Goal: Task Accomplishment & Management: Use online tool/utility

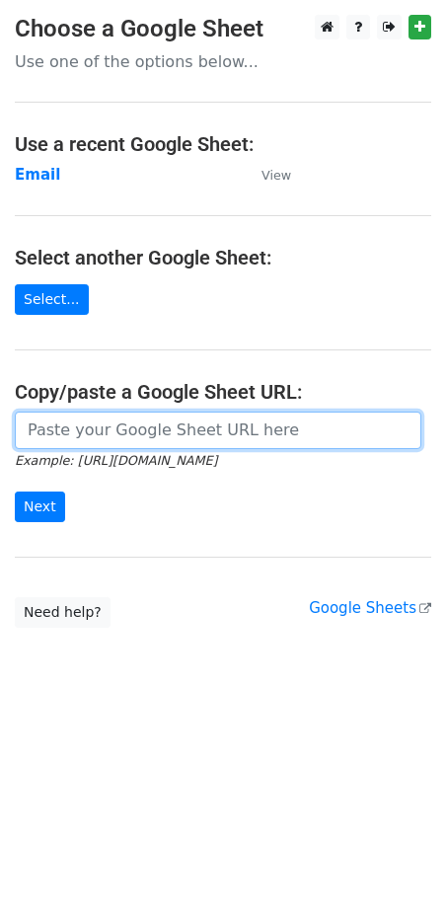
click at [72, 424] on input "url" at bounding box center [218, 429] width 407 height 37
click at [71, 432] on input "url" at bounding box center [218, 429] width 407 height 37
paste input "https://docs.google.com/spreadsheets/d/1kkuvtFhSU96zbUb1siQY-U0C9dKU1thMyGs0vt7…"
type input "https://docs.google.com/spreadsheets/d/1kkuvtFhSU96zbUb1siQY-U0C9dKU1thMyGs0vt7…"
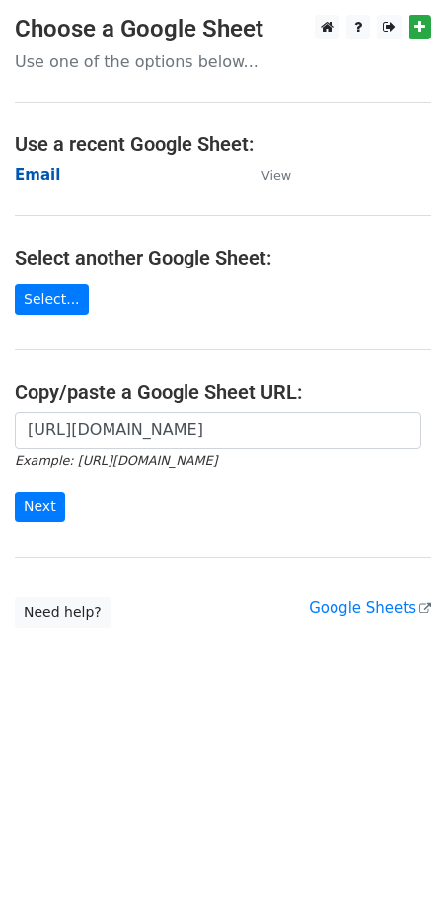
click at [39, 178] on strong "Email" at bounding box center [37, 175] width 45 height 18
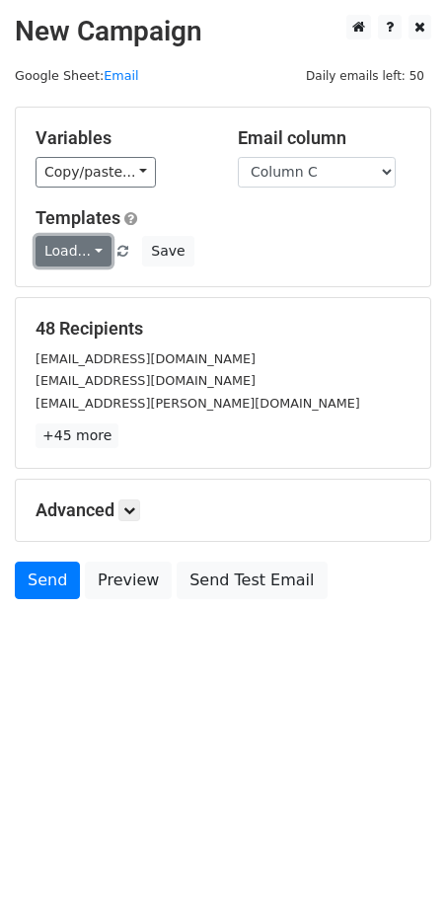
click at [87, 257] on link "Load..." at bounding box center [74, 251] width 76 height 31
click at [87, 300] on link "FCA" at bounding box center [115, 296] width 156 height 32
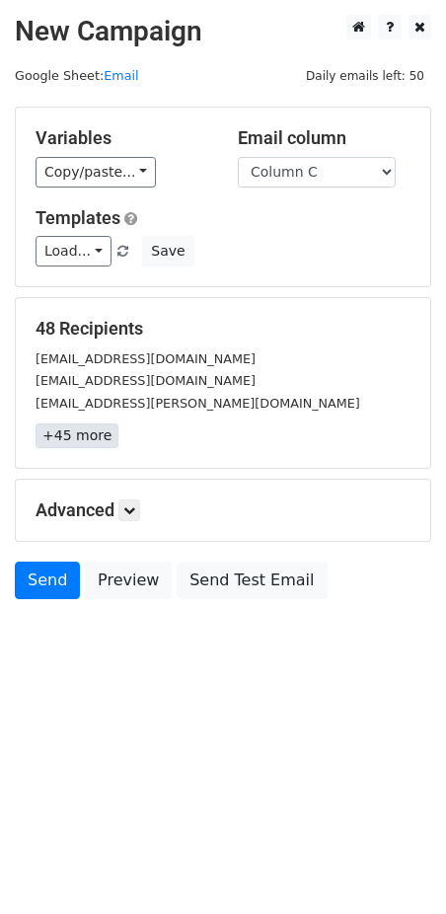
click at [89, 433] on link "+45 more" at bounding box center [77, 435] width 83 height 25
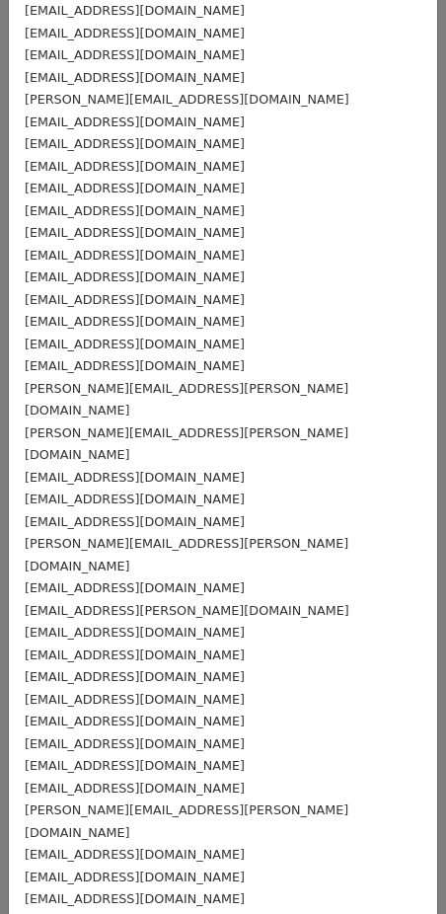
scroll to position [330, 0]
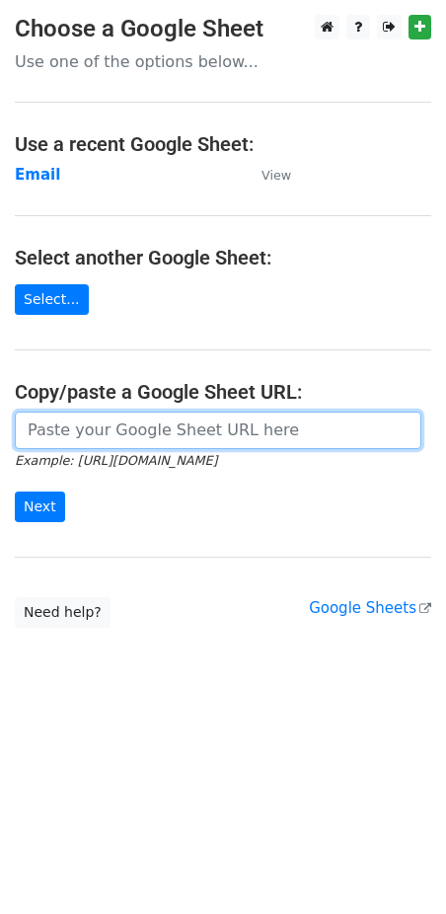
click at [170, 433] on input "url" at bounding box center [218, 429] width 407 height 37
paste input "https://docs.google.com/spreadsheets/d/1kkuvtFhSU96zbUb1siQY-U0C9dKU1thMyGs0vt7…"
type input "https://docs.google.com/spreadsheets/d/1kkuvtFhSU96zbUb1siQY-U0C9dKU1thMyGs0vt7…"
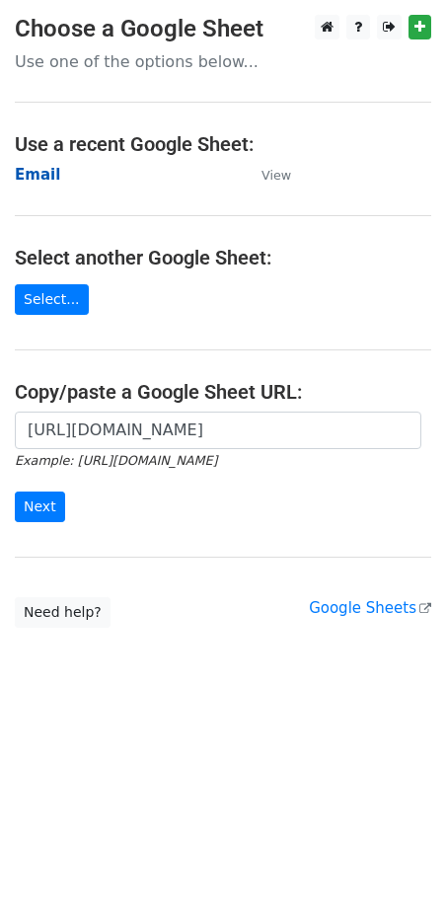
click at [51, 179] on strong "Email" at bounding box center [37, 175] width 45 height 18
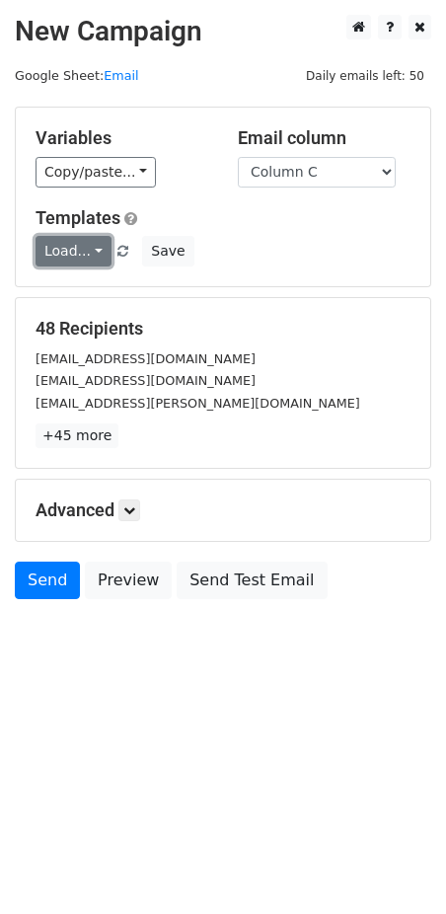
click at [70, 254] on link "Load..." at bounding box center [74, 251] width 76 height 31
click at [96, 307] on link "FCA" at bounding box center [115, 296] width 156 height 32
click at [138, 525] on div "Advanced Tracking Track Opens UTM Codes Track Clicks Filters Only include sprea…" at bounding box center [223, 510] width 414 height 61
click at [132, 520] on link at bounding box center [129, 510] width 22 height 22
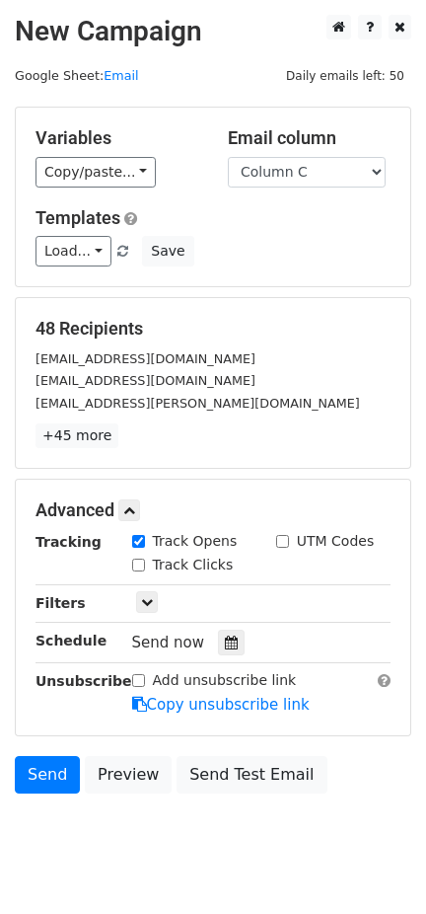
click at [140, 564] on input "Track Clicks" at bounding box center [138, 564] width 13 height 13
checkbox input "true"
click at [260, 282] on div "Variables Copy/paste... {{Column A}} {{Column B}} {{Column C}} Email column Col…" at bounding box center [213, 197] width 395 height 179
click at [55, 781] on link "Send" at bounding box center [47, 774] width 65 height 37
